Goal: Task Accomplishment & Management: Use online tool/utility

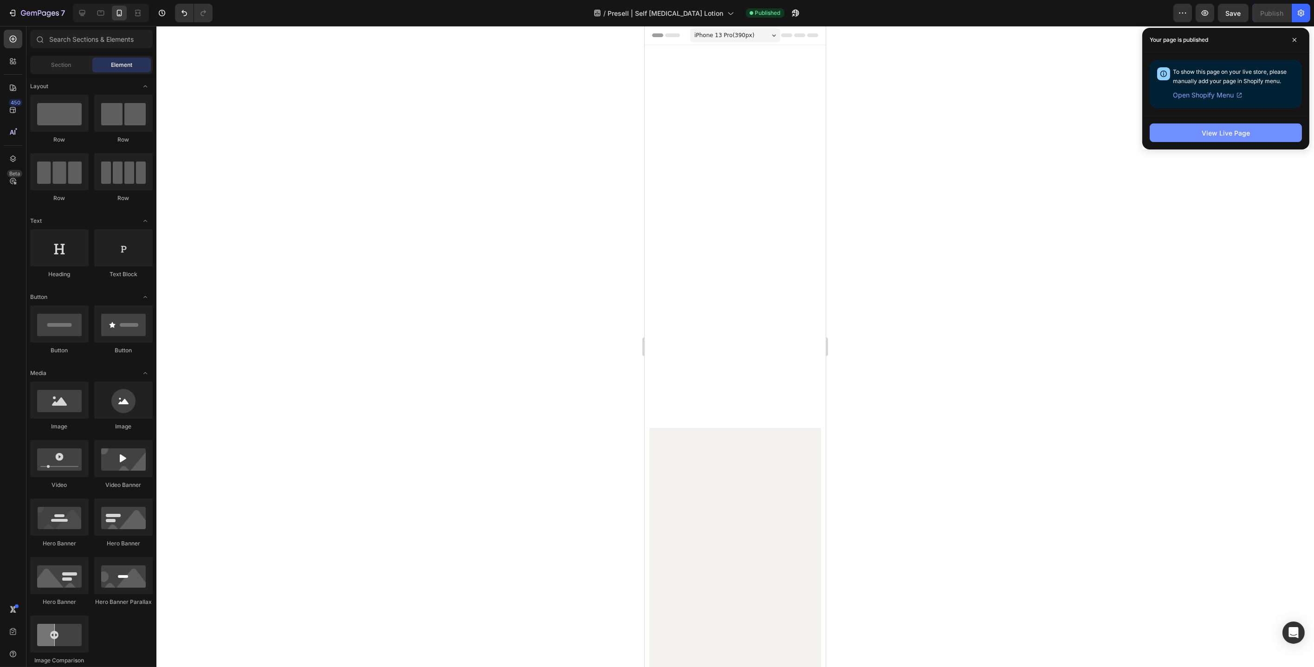
scroll to position [6120, 0]
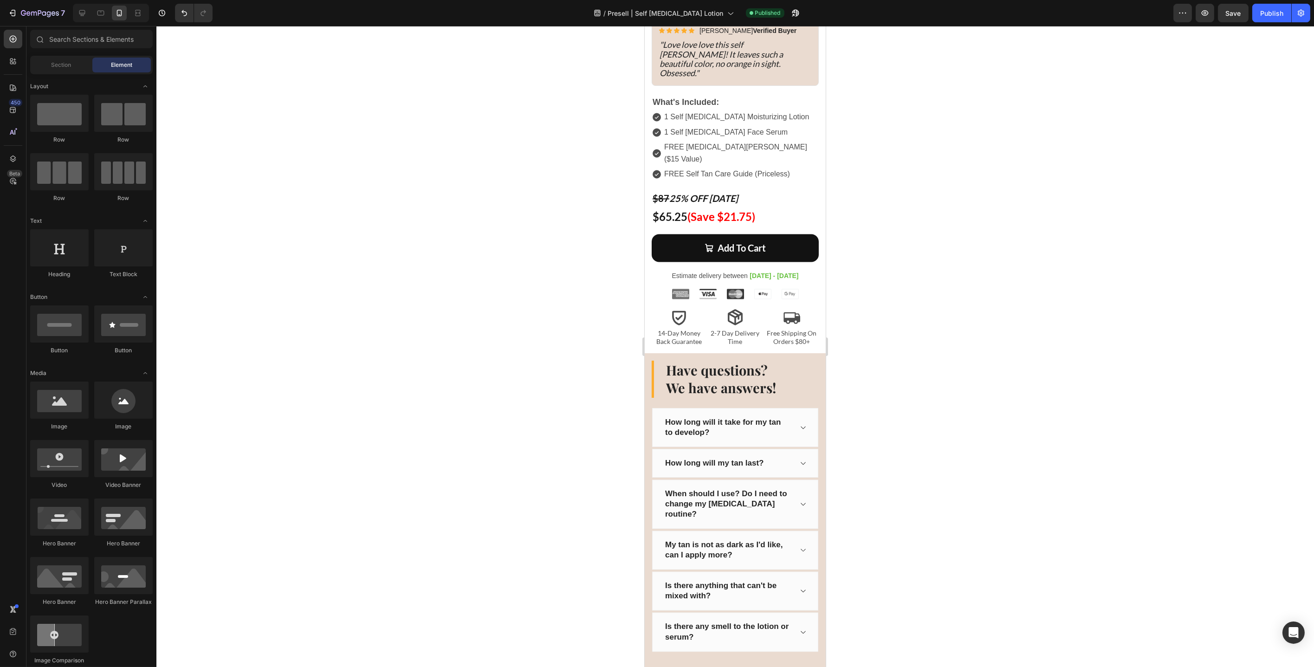
click at [882, 232] on div at bounding box center [735, 346] width 1158 height 641
click at [742, 190] on p "$87 25% OFF [DATE]" at bounding box center [734, 198] width 165 height 17
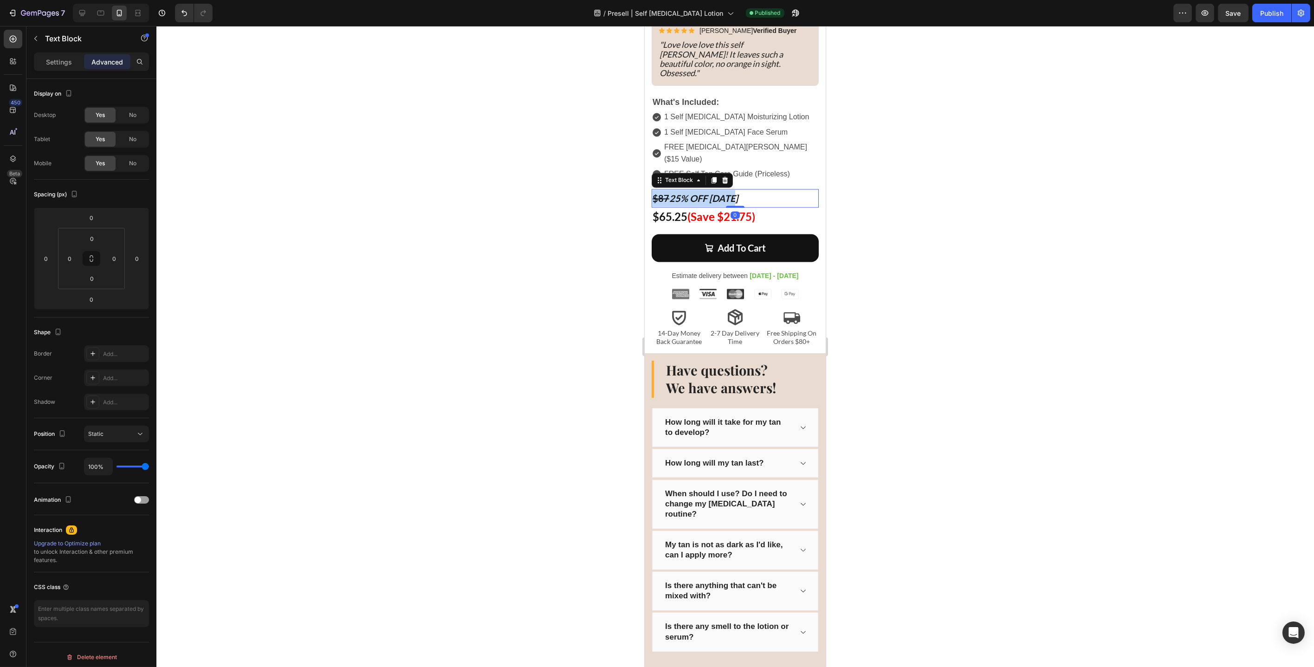
click at [742, 190] on p "$87 25% OFF [DATE]" at bounding box center [734, 198] width 165 height 17
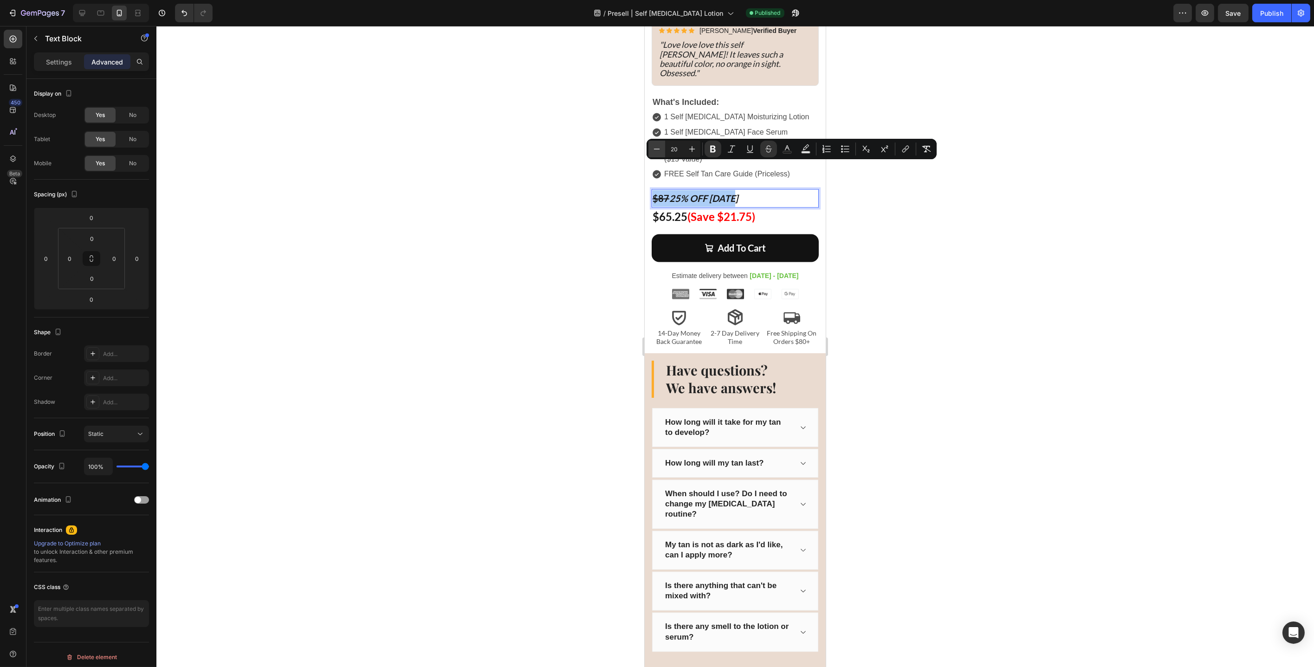
click at [658, 151] on icon "Editor contextual toolbar" at bounding box center [656, 148] width 9 height 9
type input "18"
click at [635, 164] on div at bounding box center [735, 346] width 1158 height 641
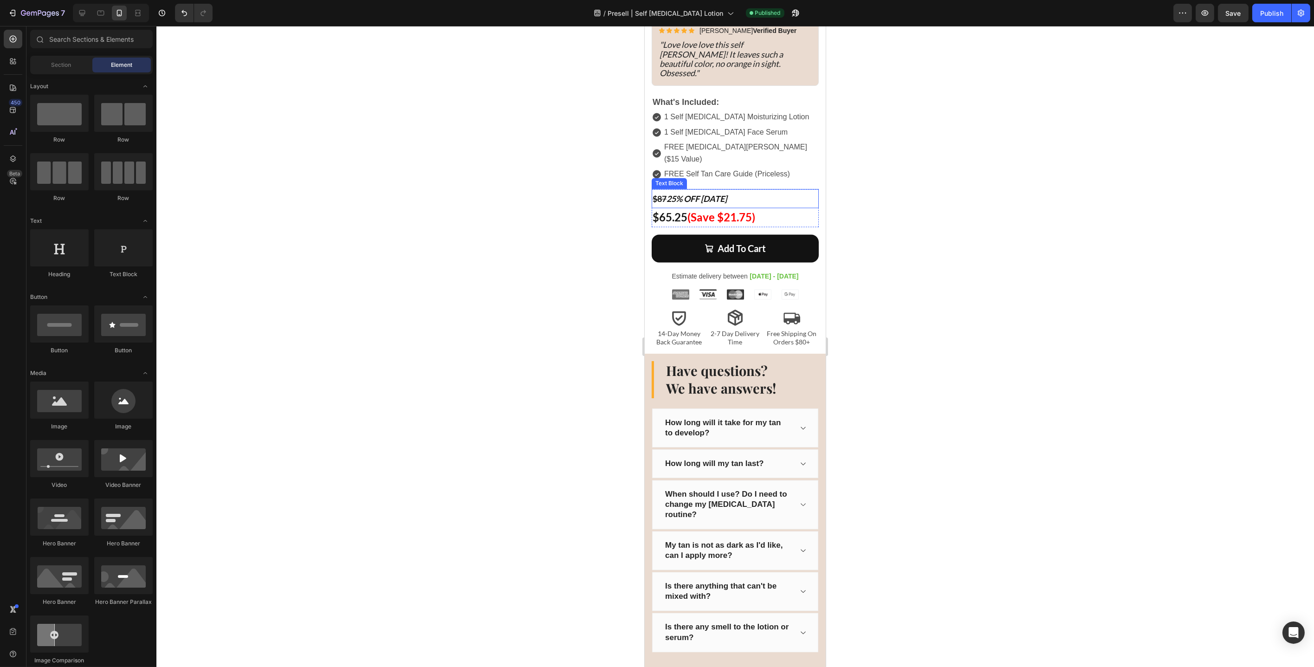
click at [733, 190] on p "$87 25% OFF [DATE]" at bounding box center [734, 198] width 165 height 17
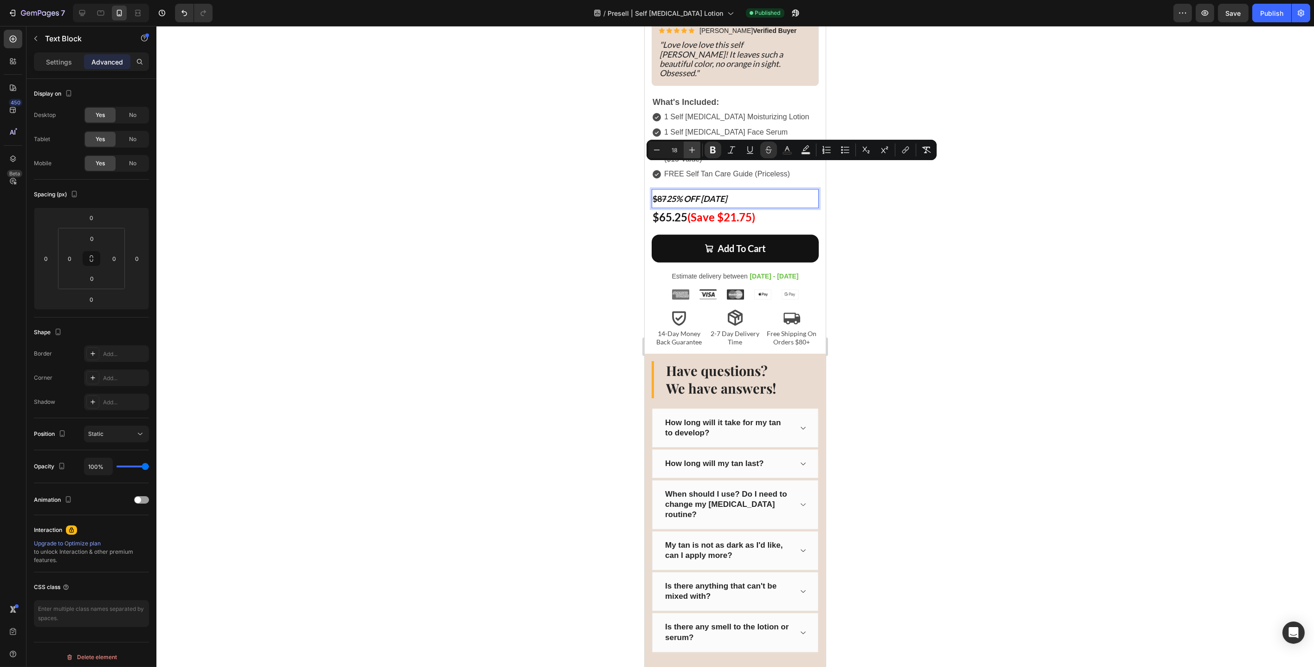
click at [696, 148] on icon "Editor contextual toolbar" at bounding box center [692, 149] width 9 height 9
type input "20"
click at [85, 14] on icon at bounding box center [82, 12] width 9 height 9
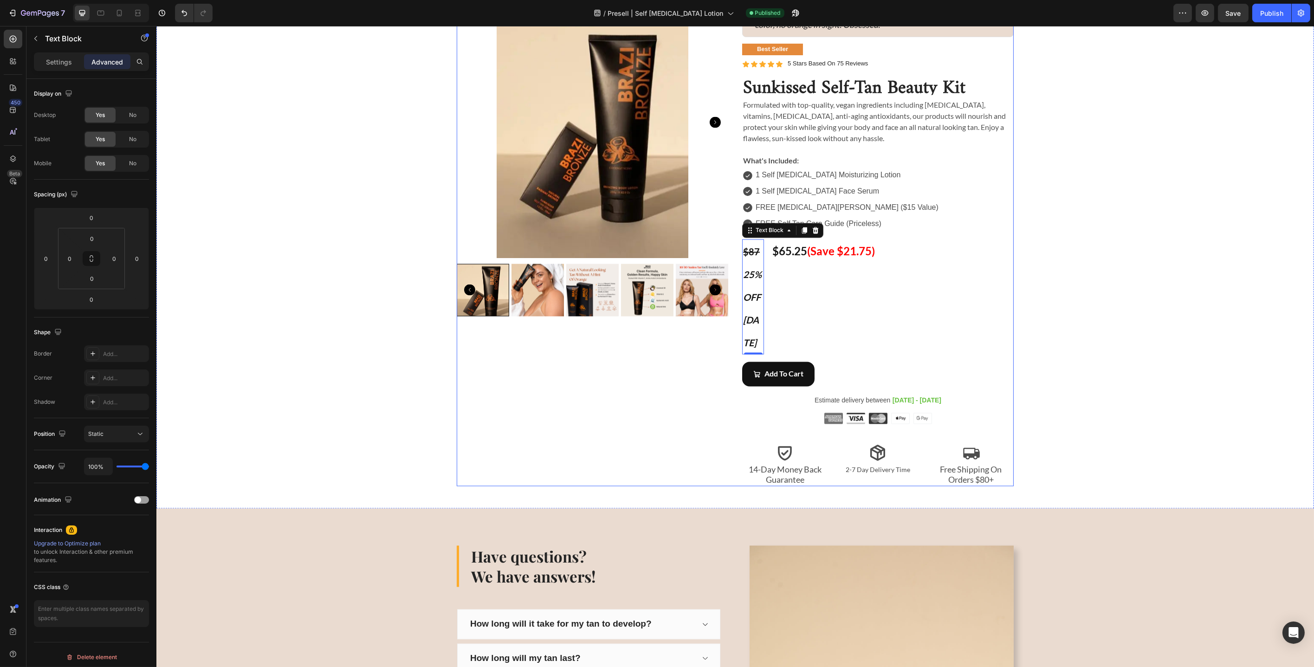
scroll to position [6000, 0]
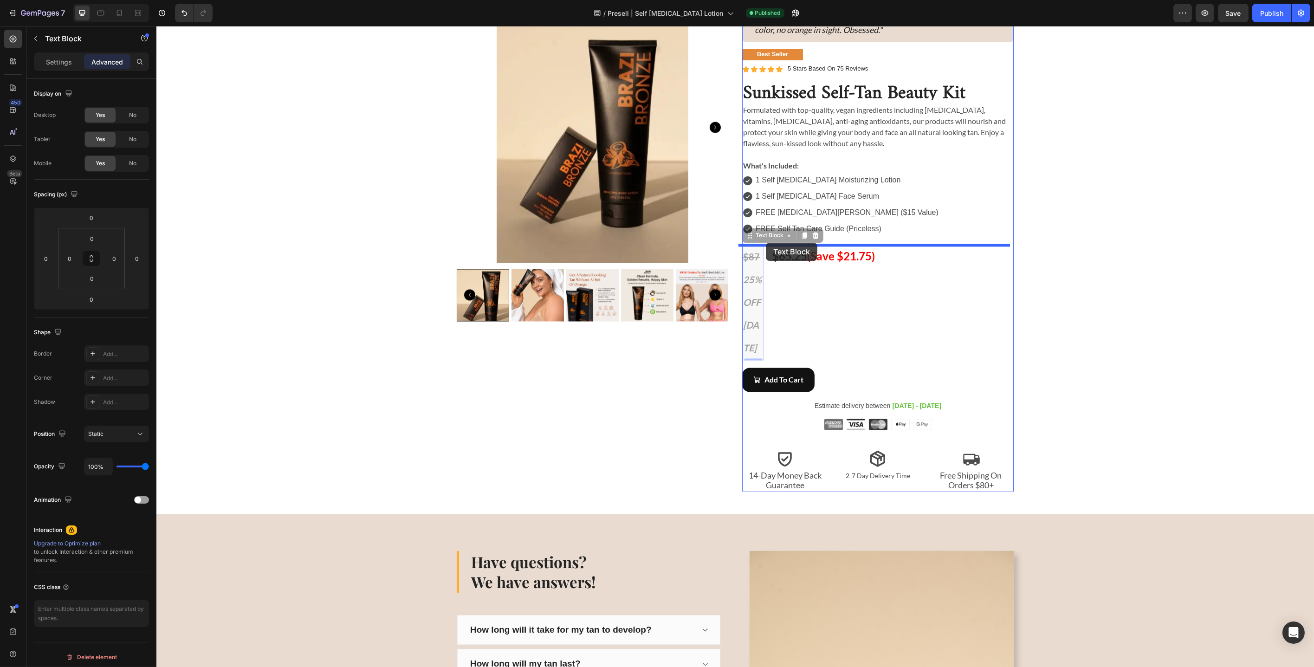
drag, startPoint x: 746, startPoint y: 237, endPoint x: 766, endPoint y: 243, distance: 19.8
type input "16"
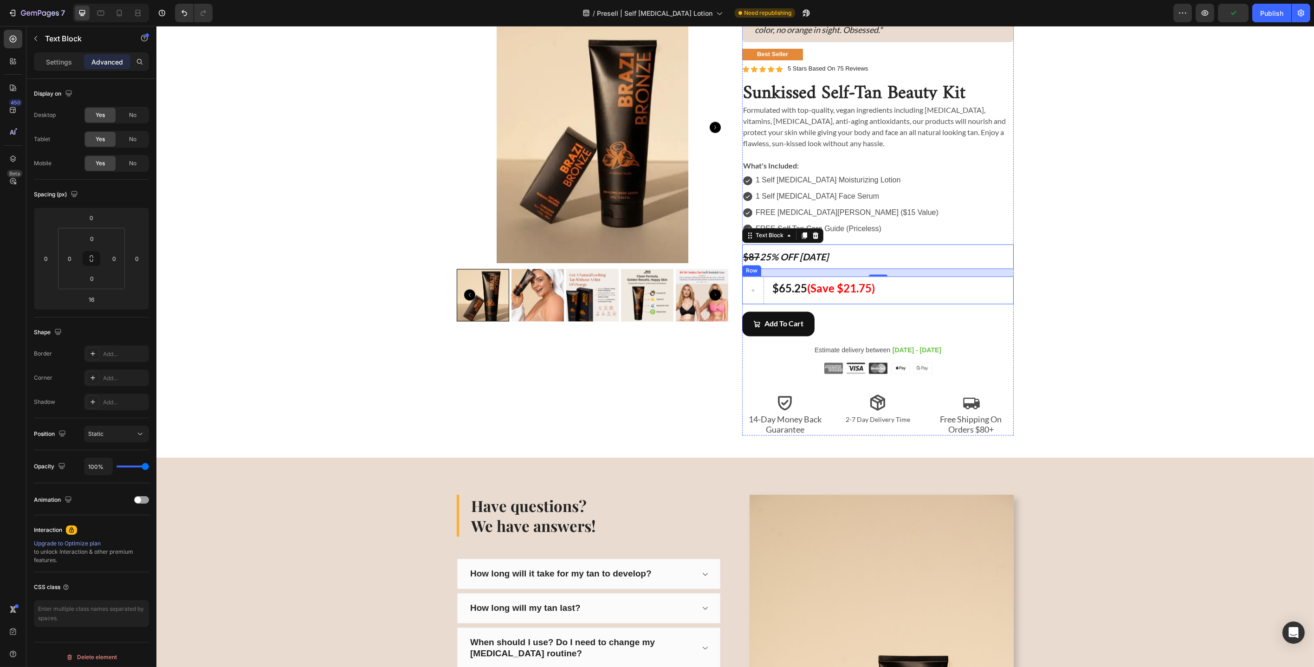
click at [765, 281] on div "$65.25 (Save $21.75) Text Block Row" at bounding box center [878, 290] width 272 height 28
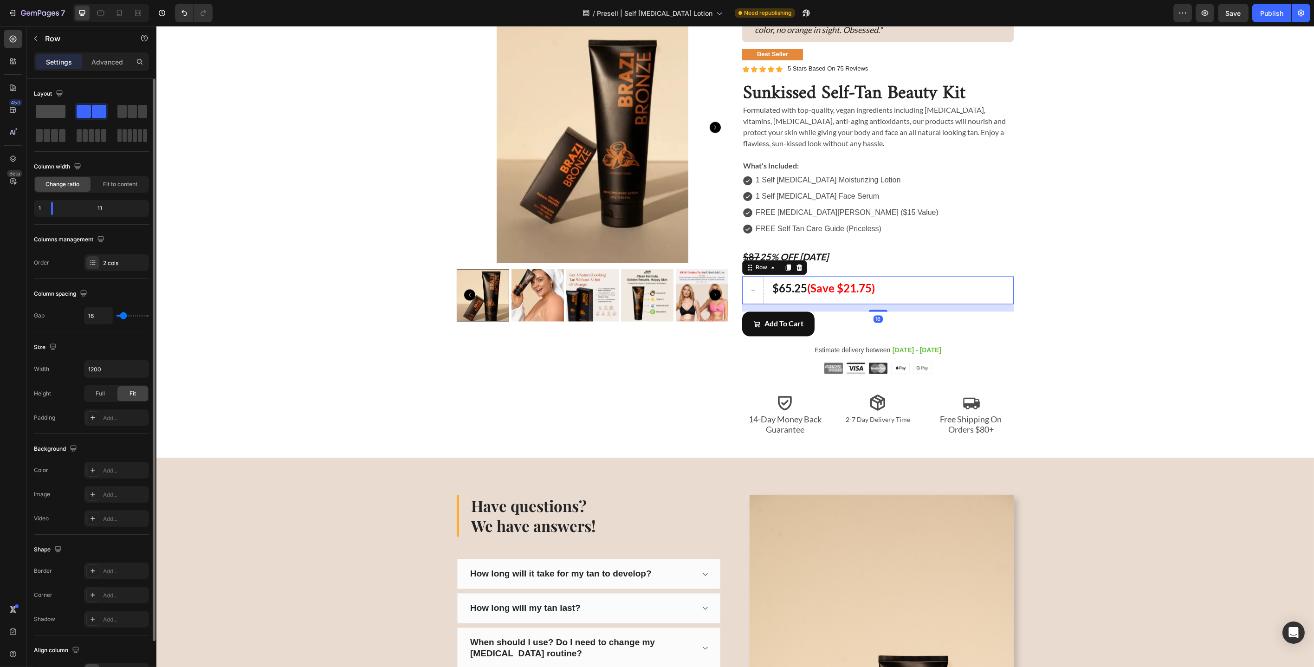
click at [50, 113] on span at bounding box center [51, 111] width 30 height 13
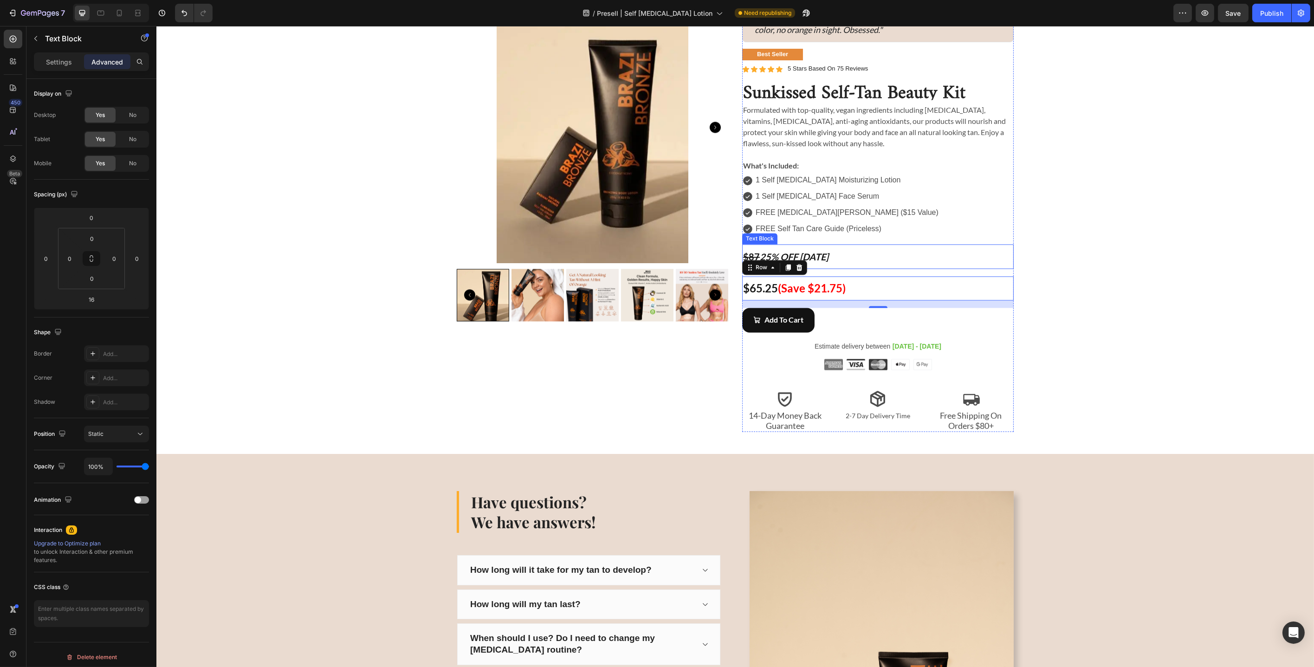
click at [888, 262] on p "$87 25% OFF [DATE]" at bounding box center [878, 256] width 270 height 23
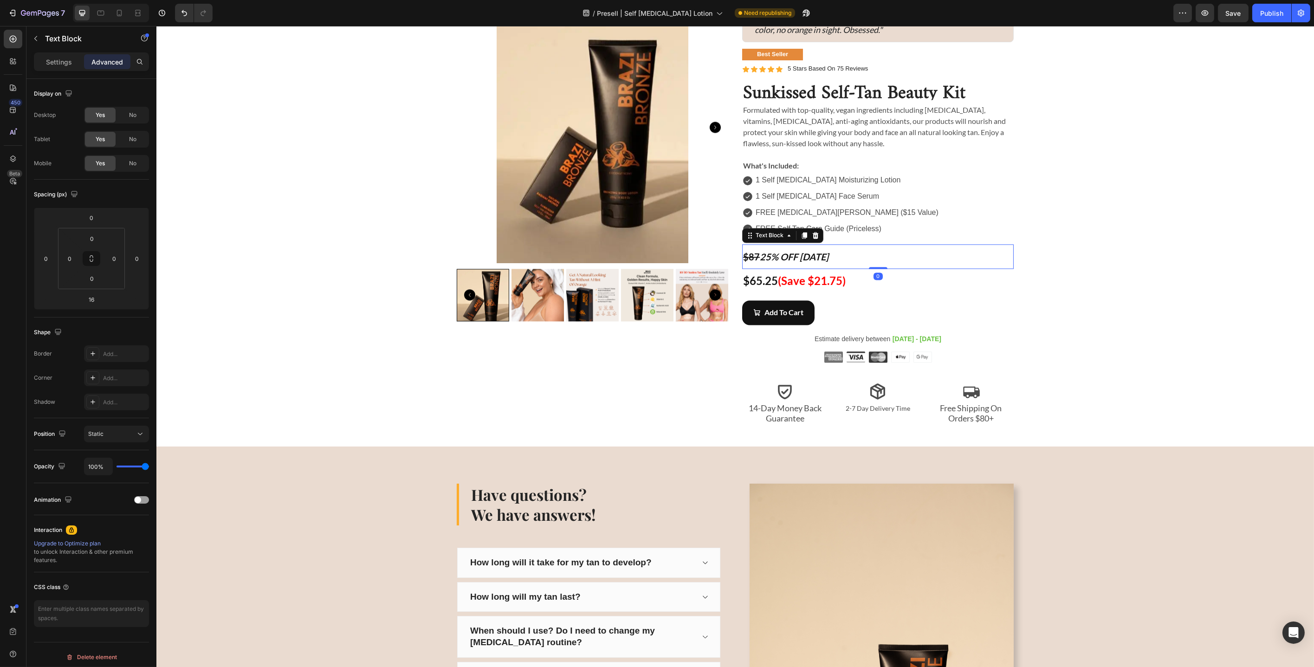
drag, startPoint x: 878, startPoint y: 276, endPoint x: 879, endPoint y: 260, distance: 16.3
click at [879, 260] on div "$87 25% OFF [DATE] Text Block 0" at bounding box center [878, 256] width 272 height 25
type input "0"
click at [117, 13] on icon at bounding box center [119, 12] width 9 height 9
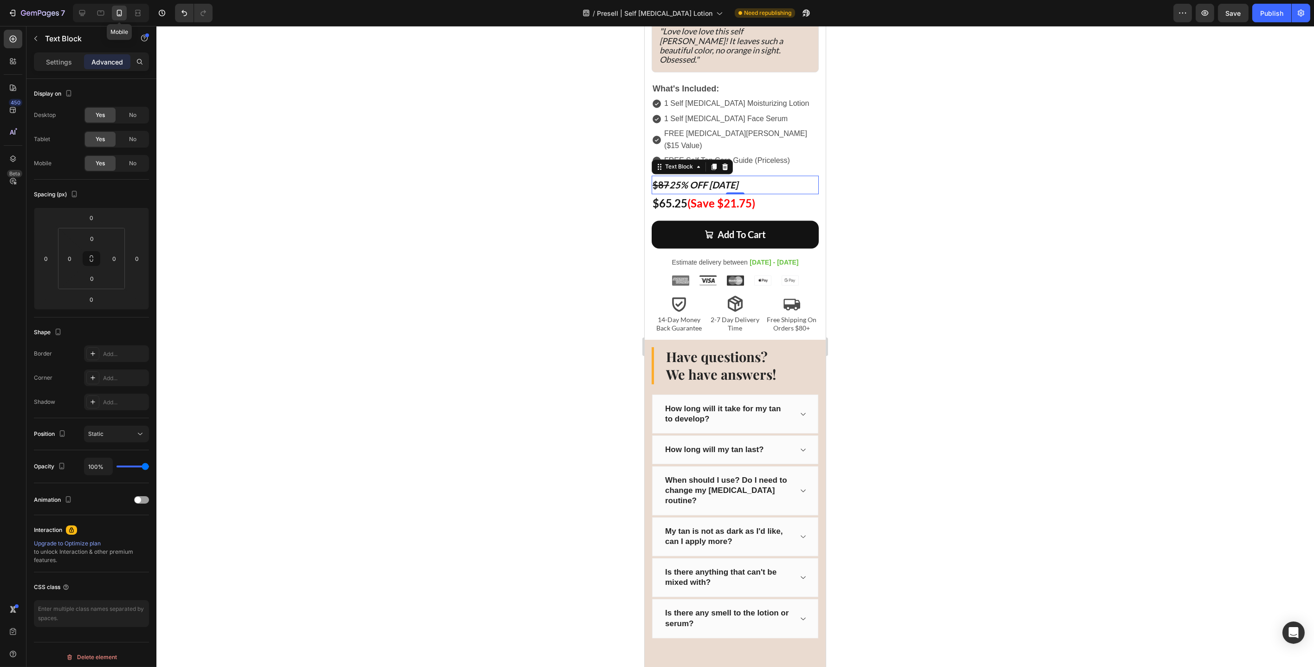
scroll to position [6221, 0]
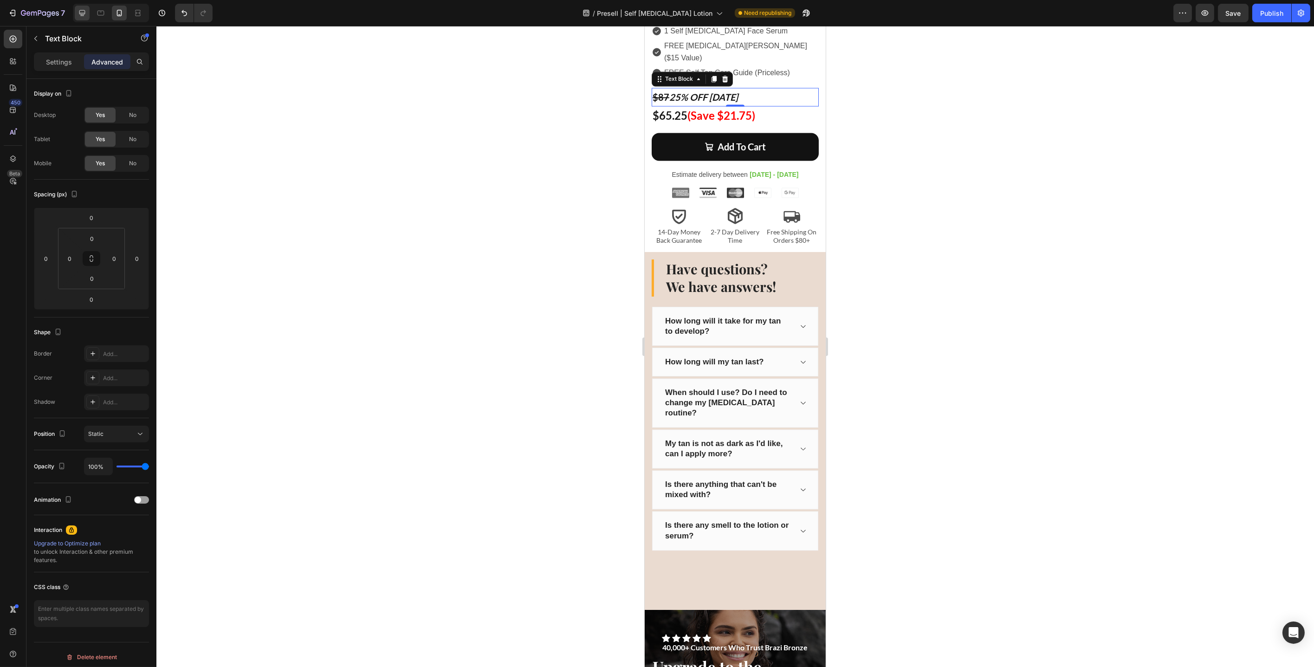
click at [87, 18] on div at bounding box center [82, 13] width 15 height 15
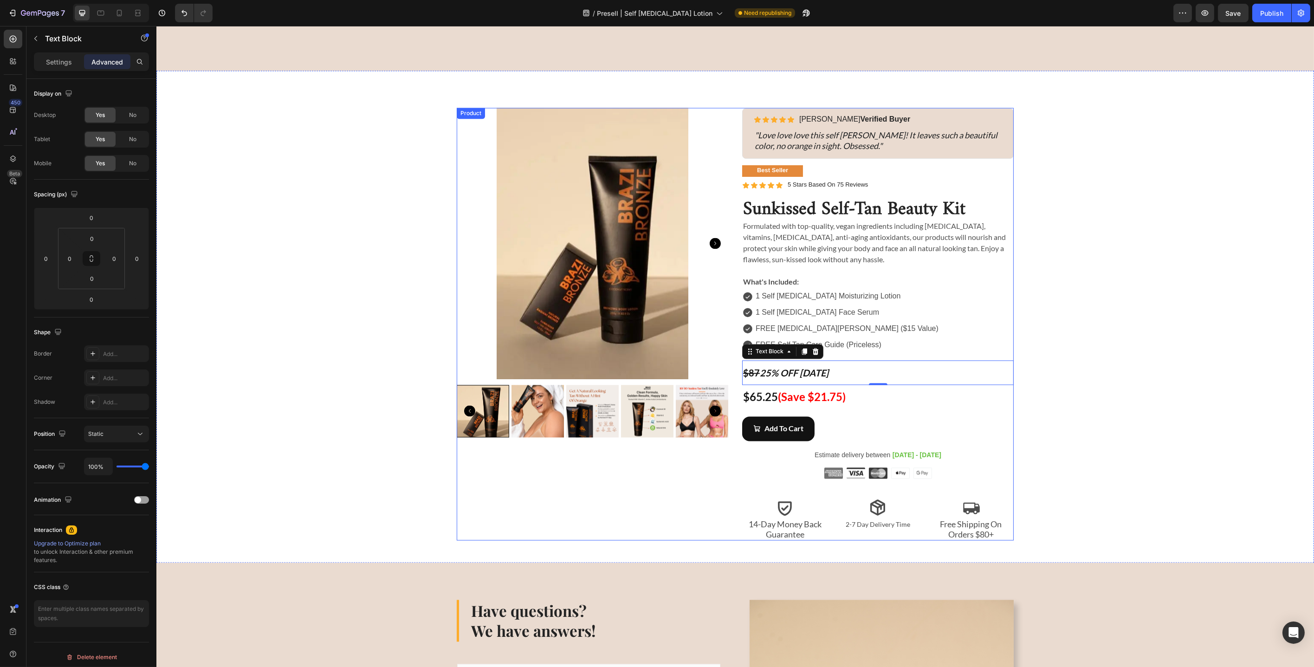
scroll to position [5869, 0]
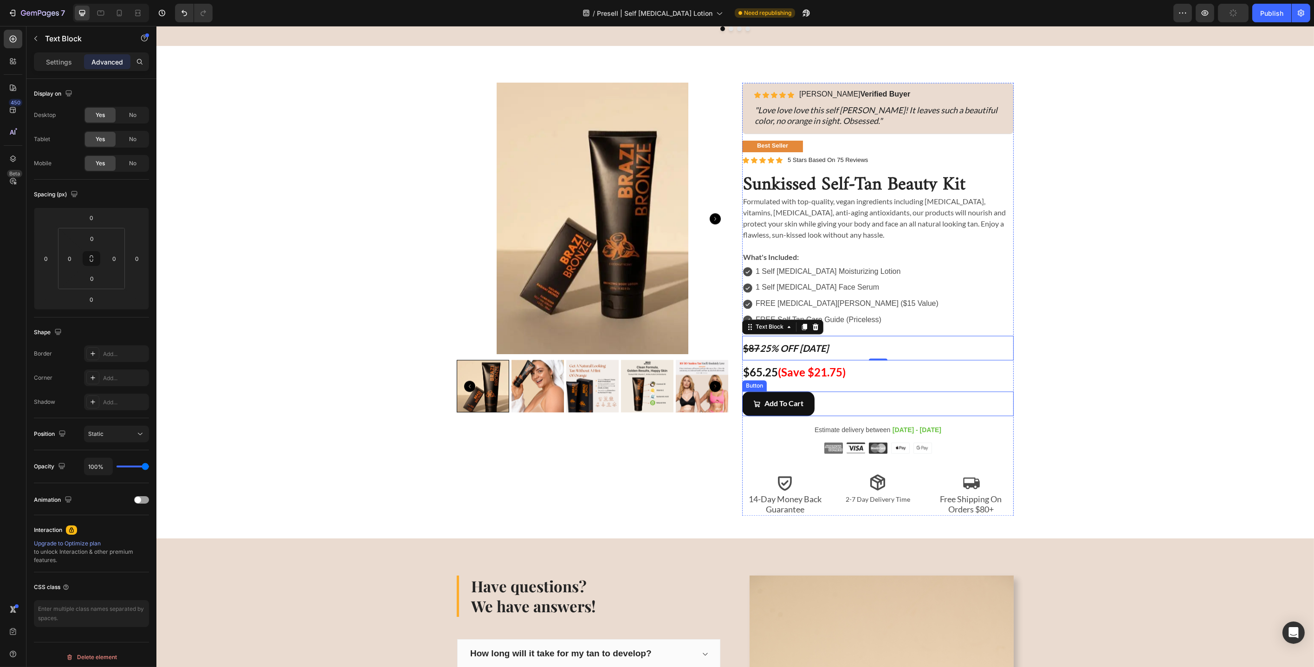
click at [827, 408] on div "Add To Cart Button" at bounding box center [878, 404] width 272 height 25
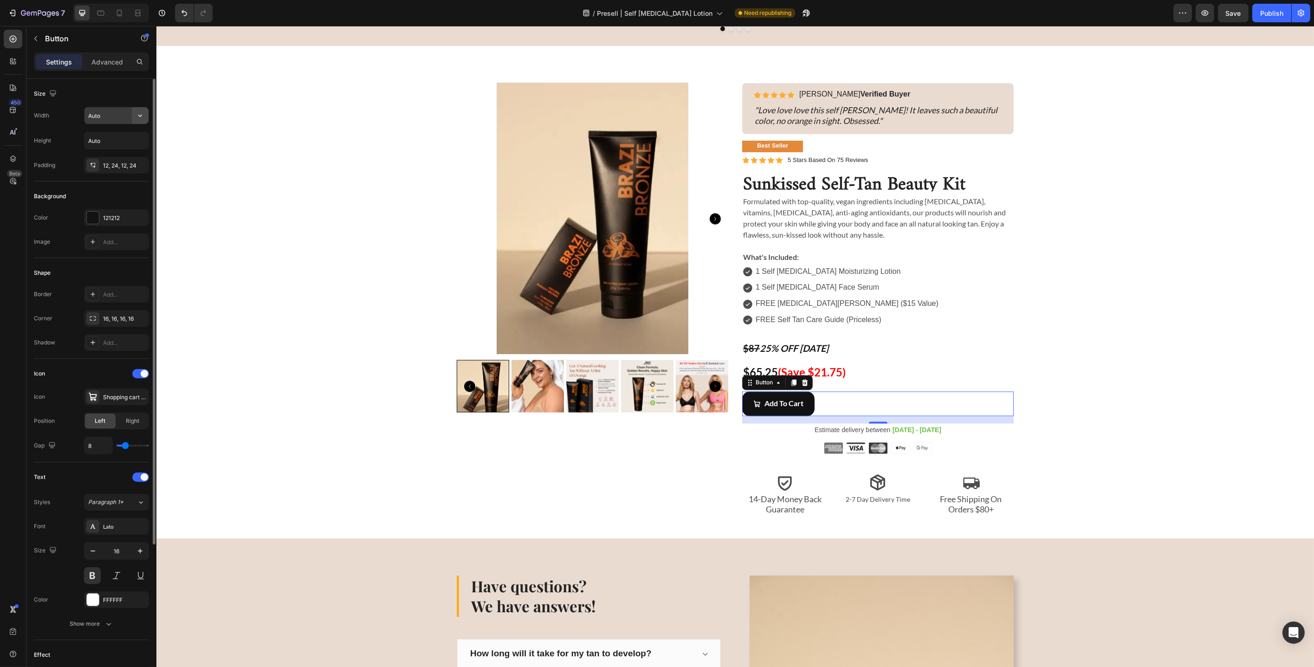
click at [139, 118] on icon "button" at bounding box center [140, 115] width 9 height 9
click at [113, 149] on div "Full 100%" at bounding box center [107, 157] width 76 height 18
type input "100%"
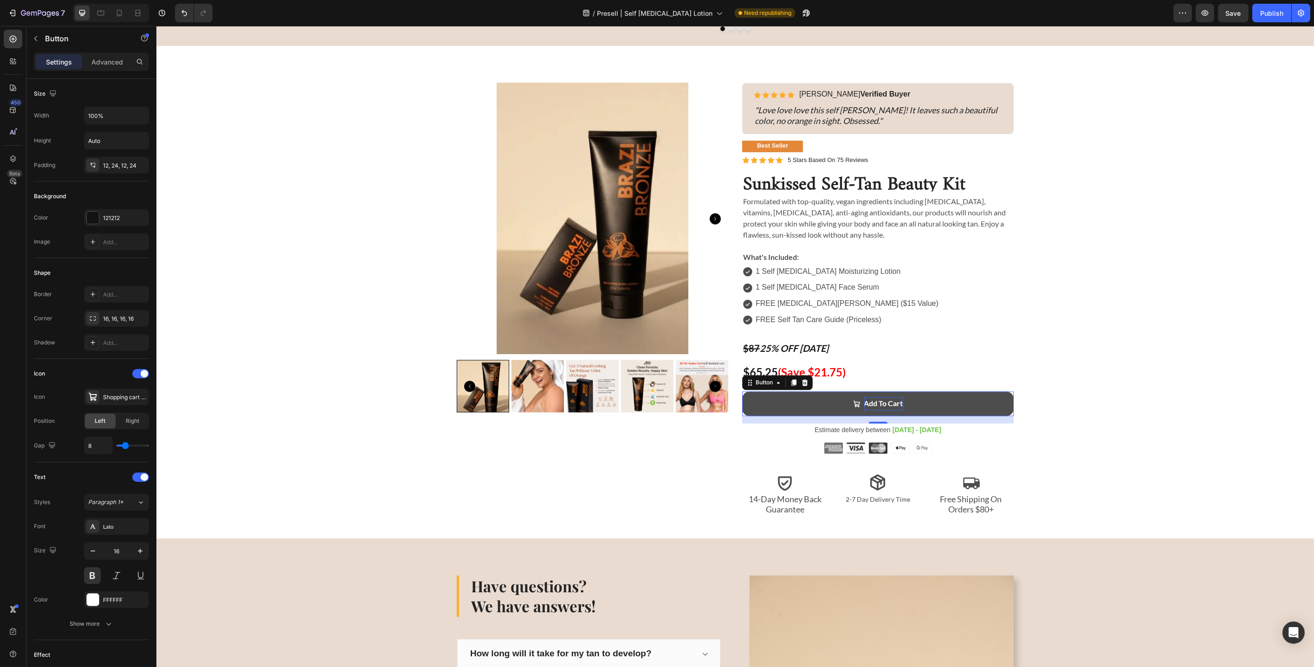
click at [893, 405] on p "Add To Cart" at bounding box center [883, 403] width 39 height 13
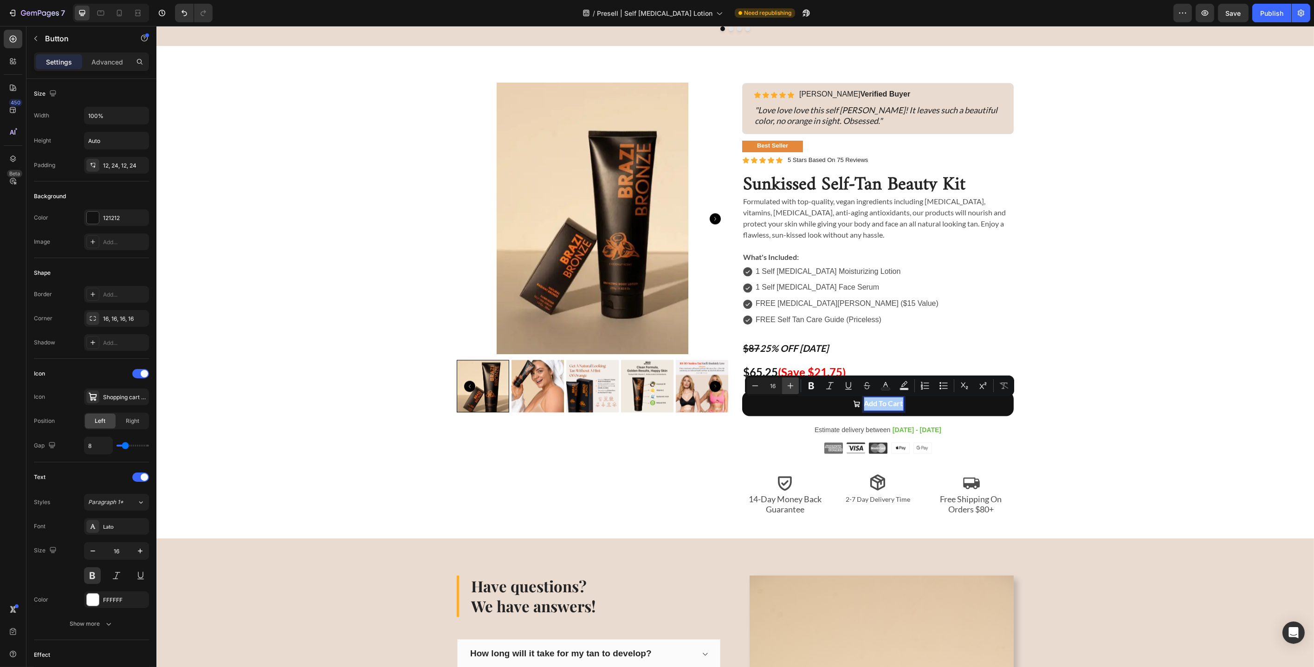
click at [787, 385] on icon "Editor contextual toolbar" at bounding box center [790, 385] width 9 height 9
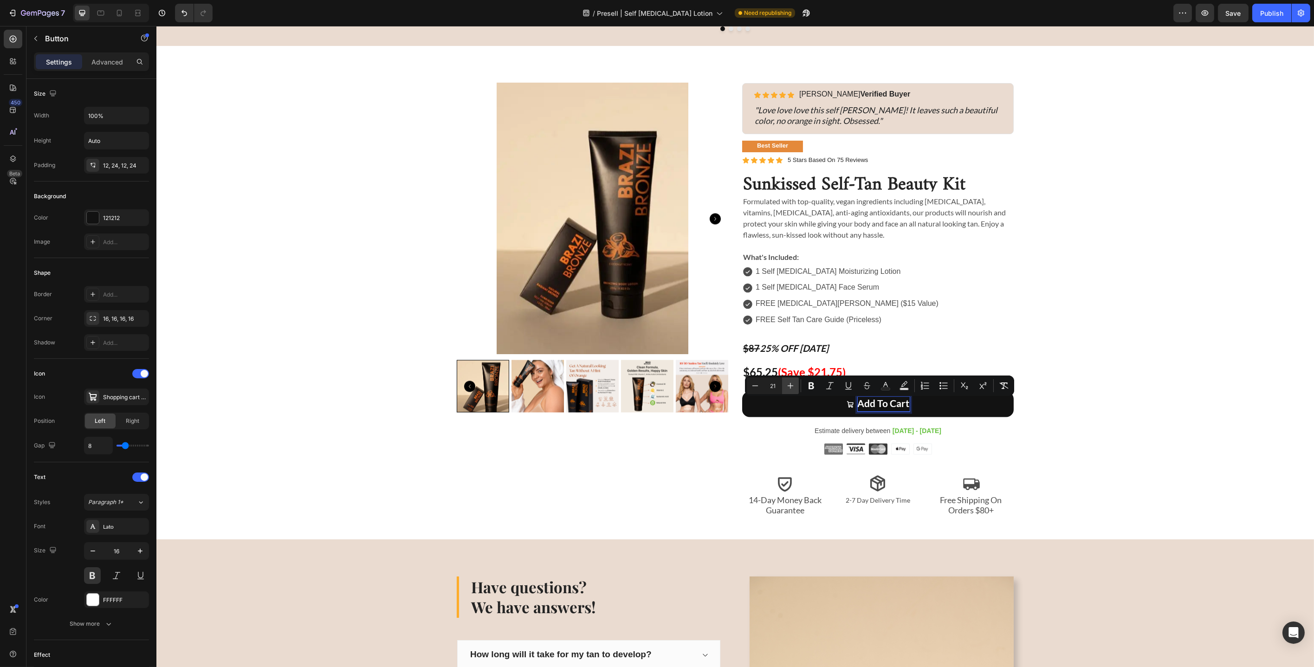
click at [787, 385] on icon "Editor contextual toolbar" at bounding box center [790, 385] width 9 height 9
type input "22"
click at [1173, 383] on div "Icon Icon Icon Icon Icon Icon List 40,000 Brazi Bronze Customers Text Block Row…" at bounding box center [735, 300] width 1144 height 434
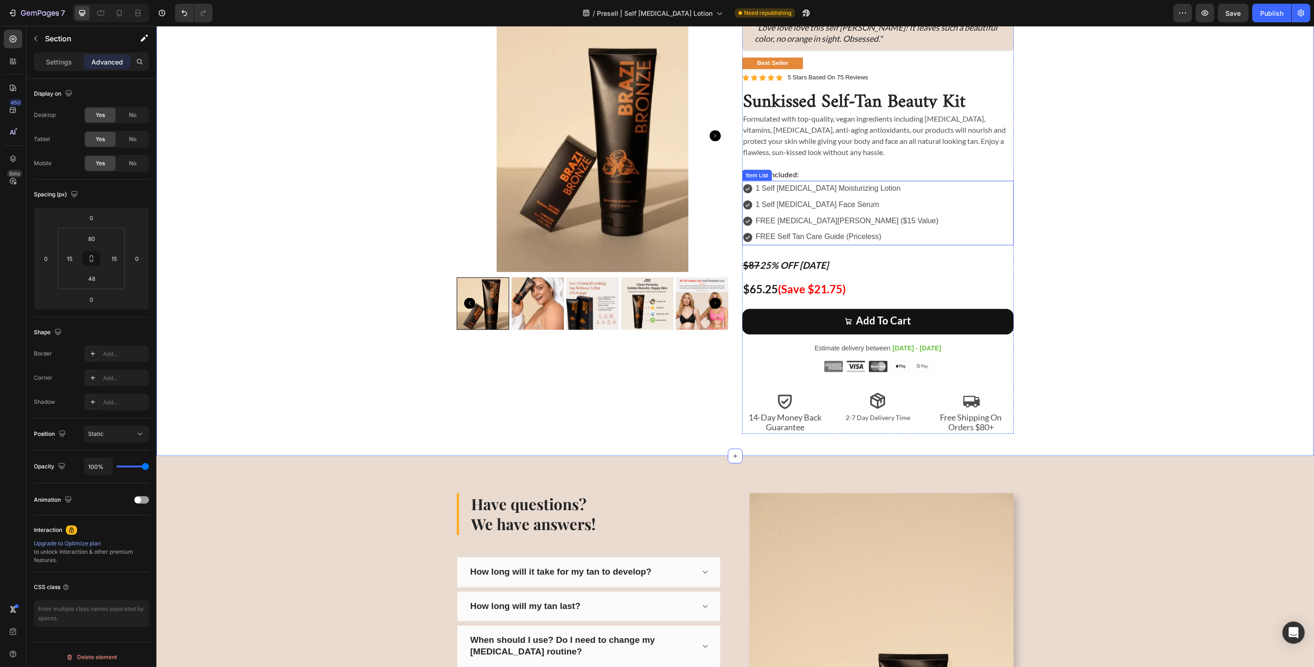
scroll to position [5660, 0]
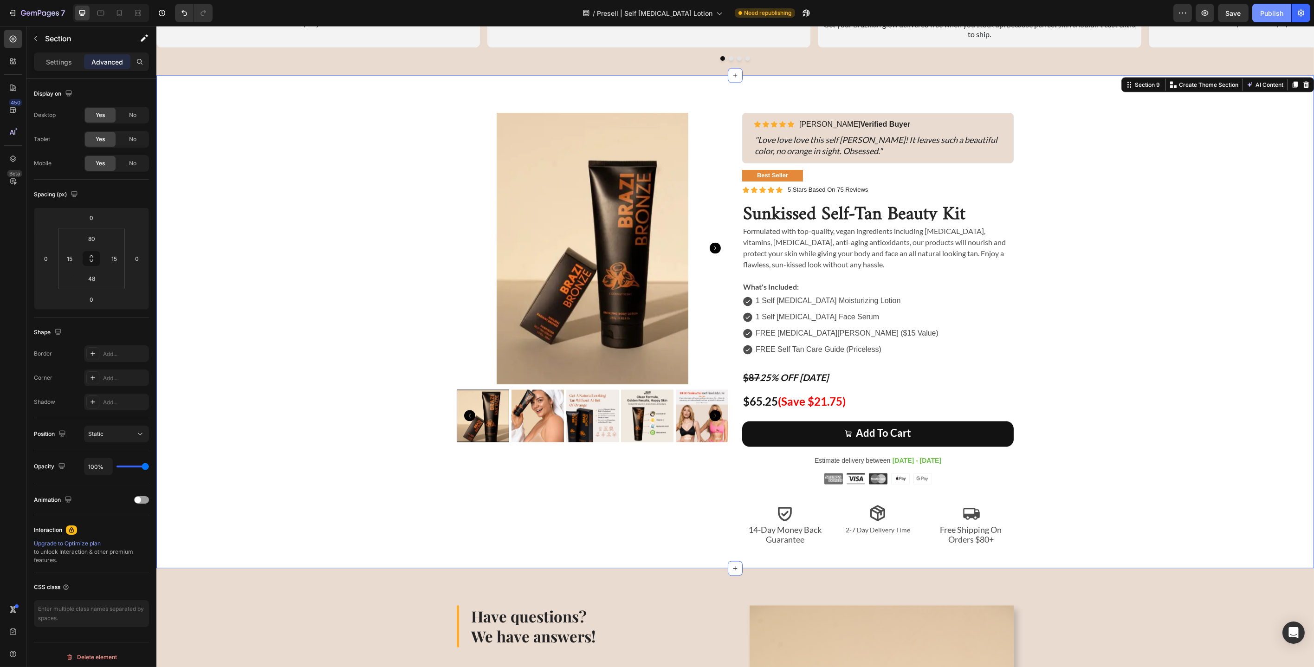
click at [1272, 17] on div "Publish" at bounding box center [1271, 13] width 23 height 10
